Goal: Task Accomplishment & Management: Complete application form

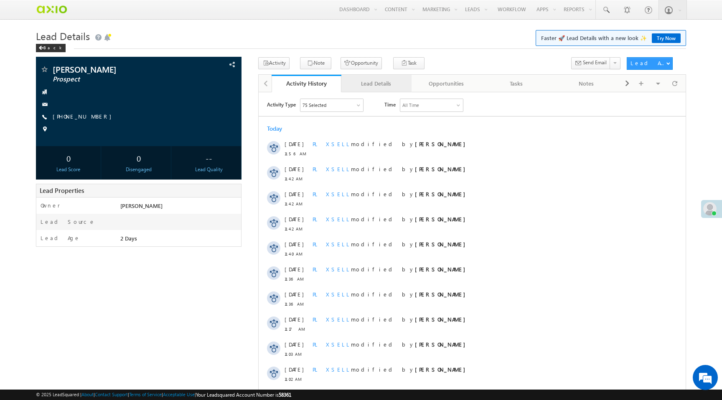
click at [373, 86] on div "Lead Details" at bounding box center [376, 84] width 56 height 10
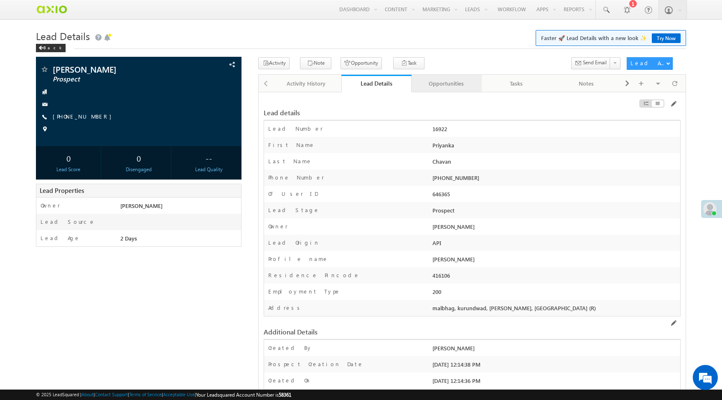
click at [440, 89] on div "Opportunities" at bounding box center [446, 84] width 56 height 10
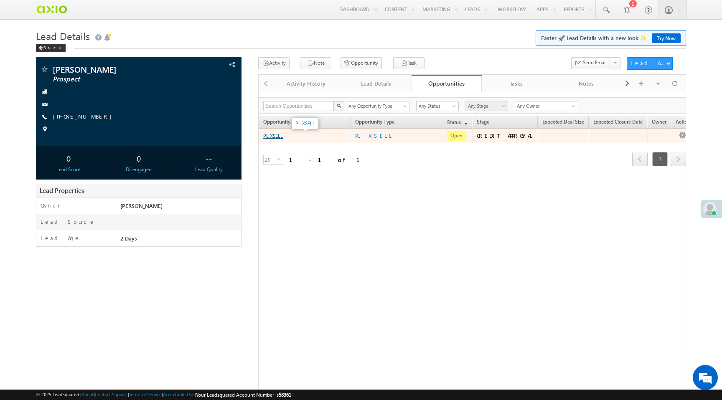
click at [278, 138] on link "PL XSELL" at bounding box center [273, 136] width 20 height 6
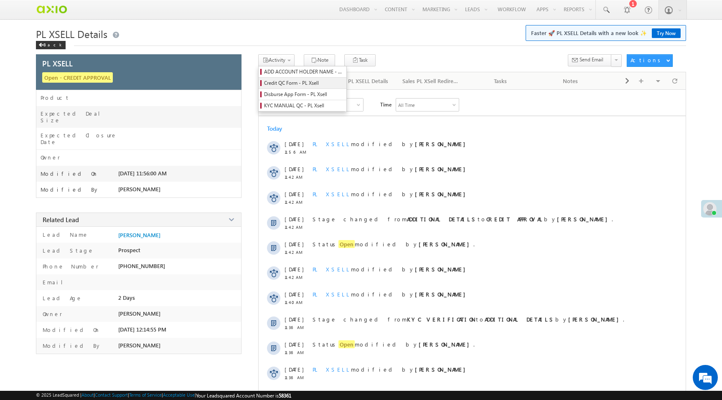
click at [289, 83] on span "Credit QC Form - PL Xsell" at bounding box center [303, 83] width 79 height 8
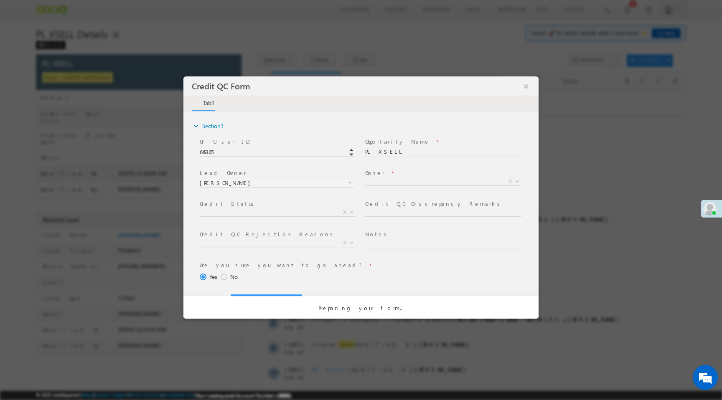
select select "50aed37f-b58e-11ec-8597-0681fe0b10f8"
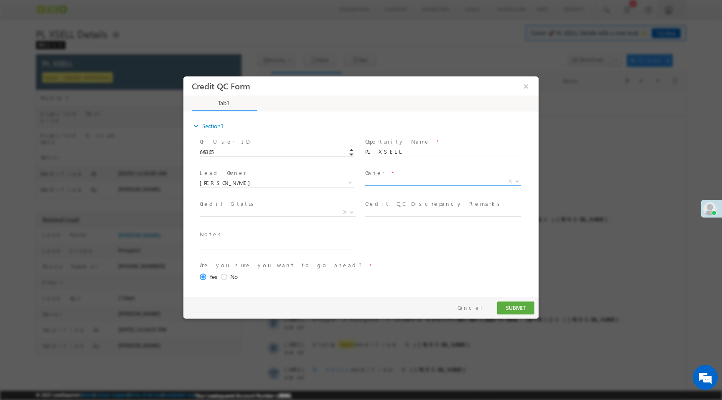
click at [373, 181] on span "X" at bounding box center [443, 182] width 156 height 8
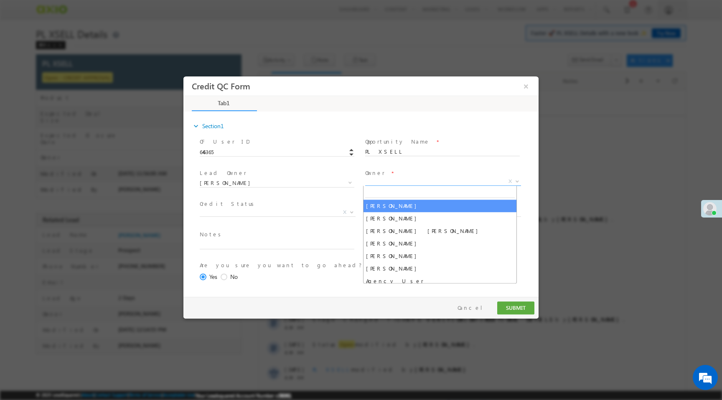
select select "f8849782-a99c-11ec-8597-0681fe0b10f8"
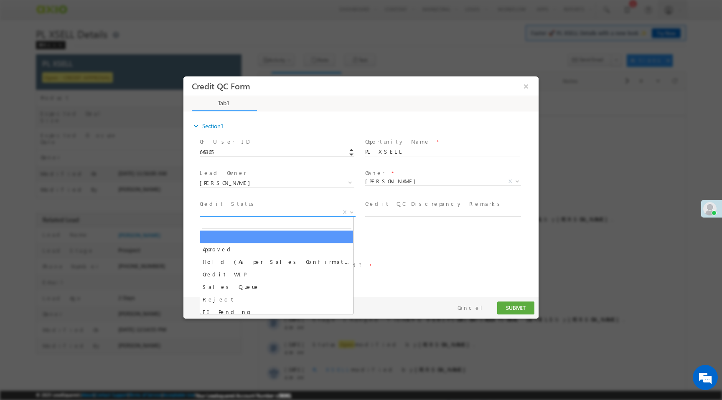
click at [299, 212] on span "X" at bounding box center [278, 213] width 156 height 8
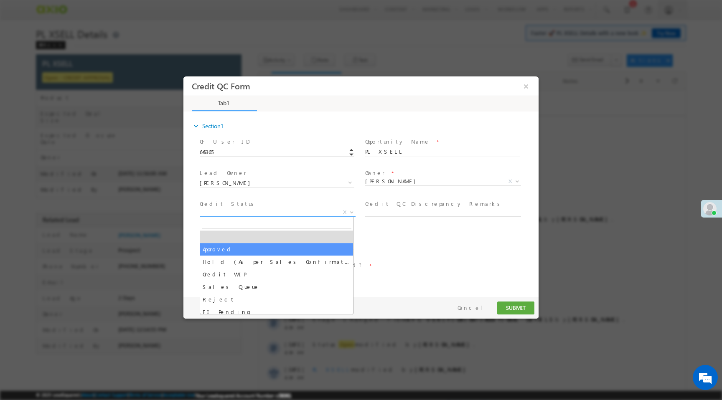
select select "Approved"
select select "NA"
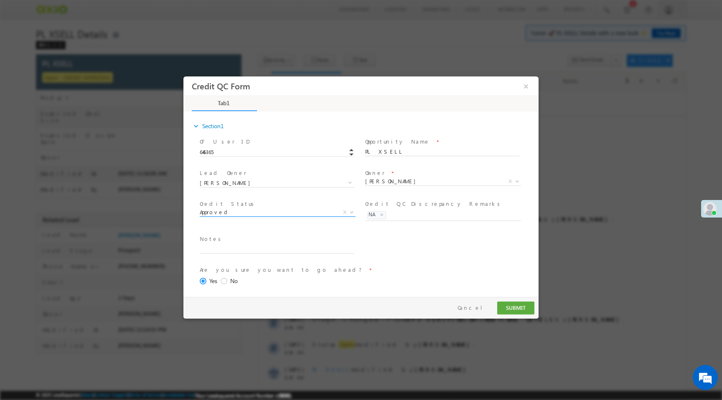
scroll to position [34, 0]
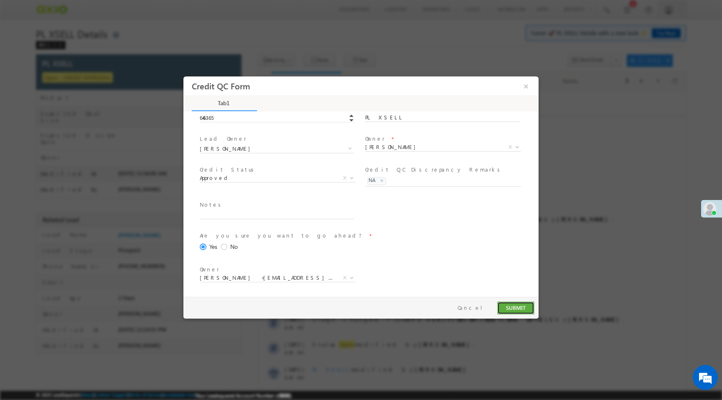
click at [510, 306] on button "SUBMIT" at bounding box center [515, 308] width 37 height 13
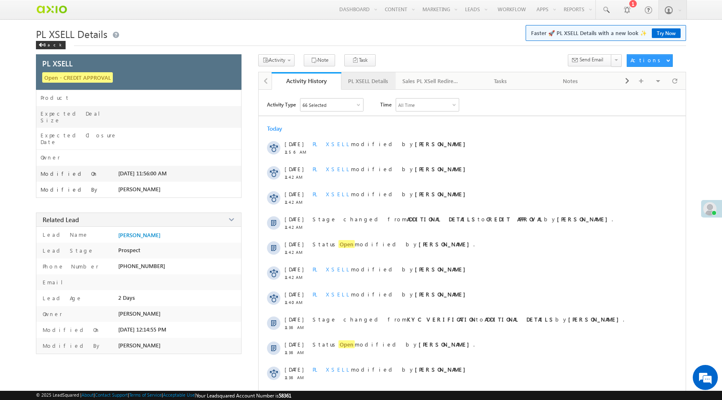
click at [367, 81] on div "PL XSELL Details" at bounding box center [368, 81] width 40 height 10
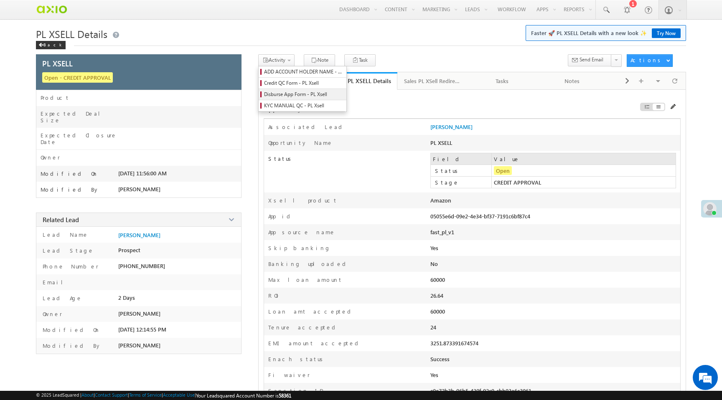
click at [287, 95] on span "Disburse App Form - PL Xsell" at bounding box center [303, 95] width 79 height 8
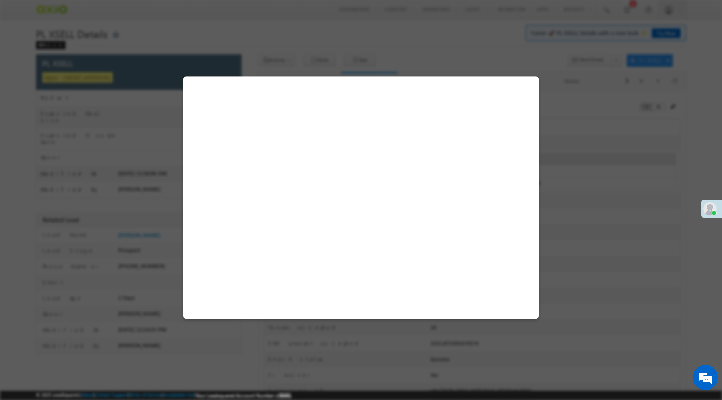
select select "PL XSell Disbursement Initiated"
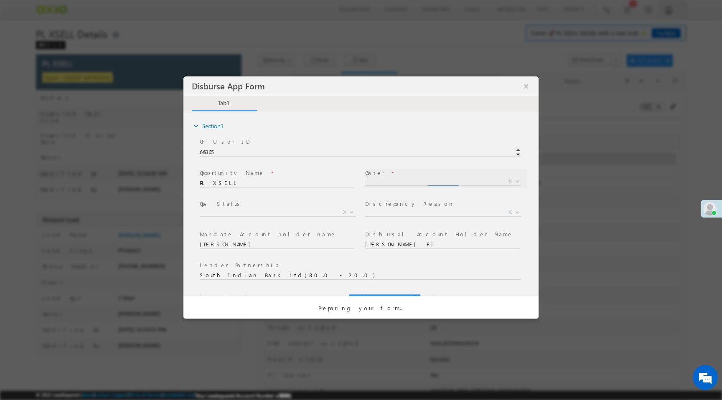
scroll to position [0, 0]
select select "f8849782-a99c-11ec-8597-0681fe0b10f8"
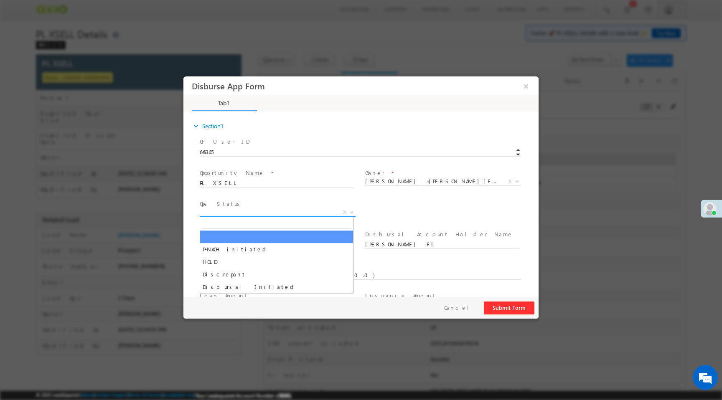
click at [260, 212] on span "X" at bounding box center [278, 213] width 156 height 8
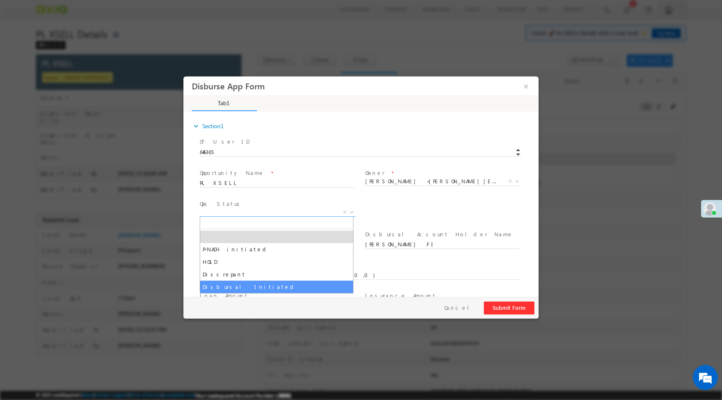
select select "Disbursal Initiated"
select select "NA"
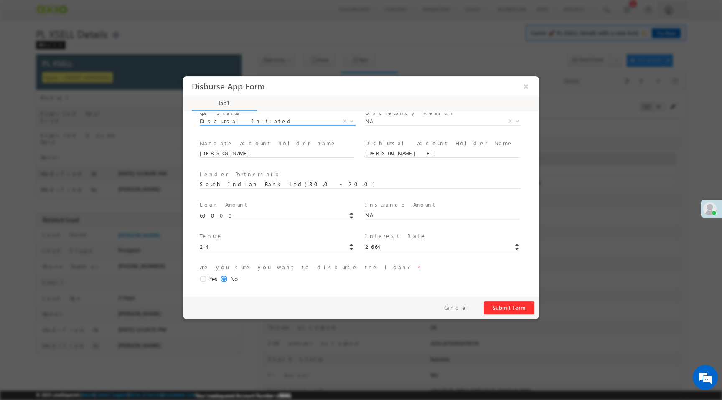
scroll to position [123, 0]
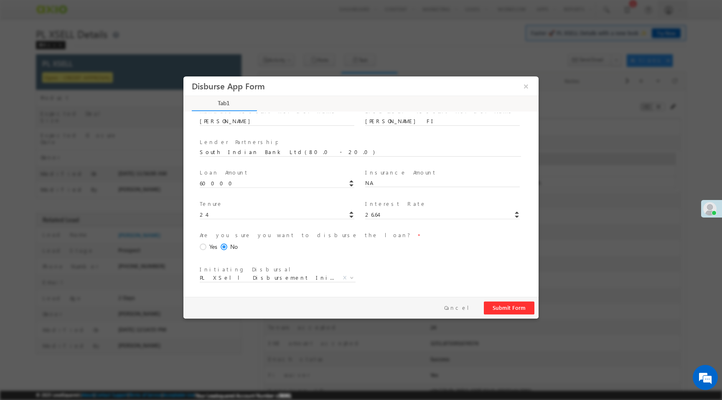
click at [205, 246] on span at bounding box center [204, 248] width 9 height 8
click at [183, 76] on input "Yes" at bounding box center [183, 76] width 0 height 0
click at [501, 307] on button "Submit Form" at bounding box center [509, 308] width 51 height 13
